Goal: Transaction & Acquisition: Purchase product/service

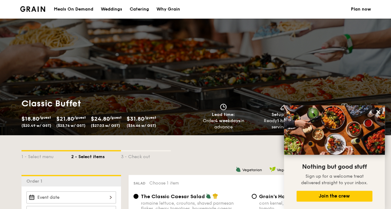
click at [86, 11] on div "Meals On Demand" at bounding box center [73, 9] width 39 height 19
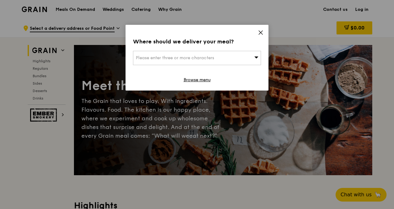
click at [260, 31] on icon at bounding box center [261, 33] width 4 height 4
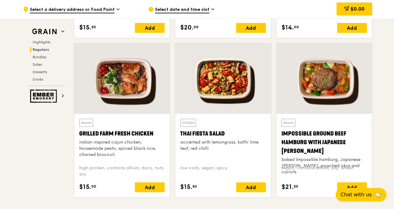
scroll to position [732, 0]
